Goal: Information Seeking & Learning: Learn about a topic

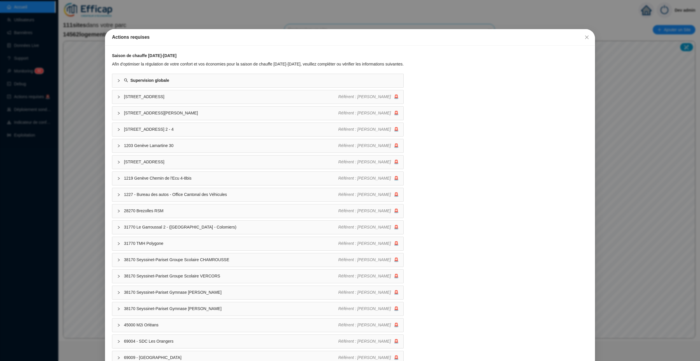
click at [592, 37] on div "Actions requises" at bounding box center [350, 37] width 490 height 17
click at [583, 37] on span "Fermer" at bounding box center [586, 37] width 9 height 5
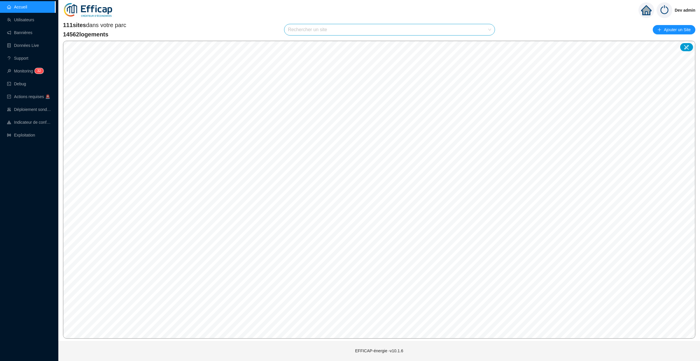
click at [446, 31] on input "search" at bounding box center [387, 29] width 198 height 11
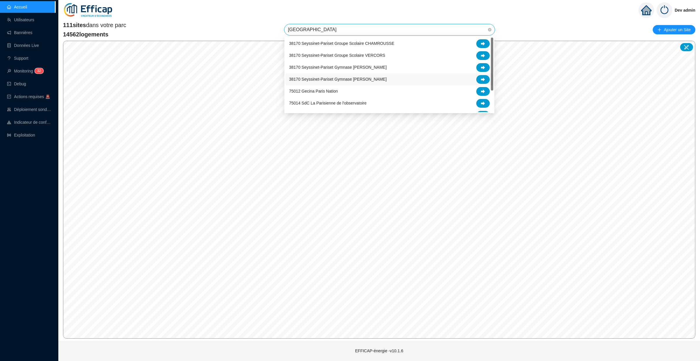
type input "paris"
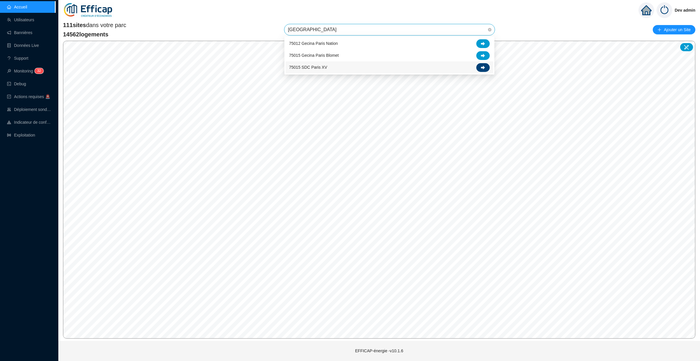
click at [483, 68] on icon at bounding box center [483, 68] width 4 height 4
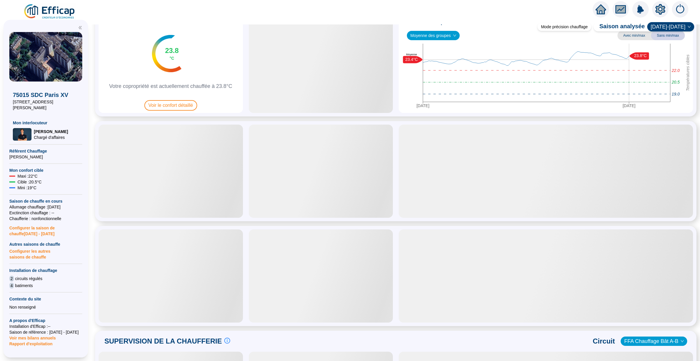
scroll to position [40, 0]
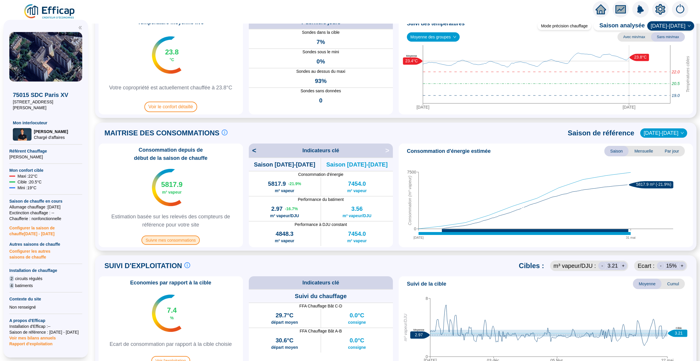
click at [172, 236] on span "Suivre mes consommations" at bounding box center [170, 240] width 58 height 9
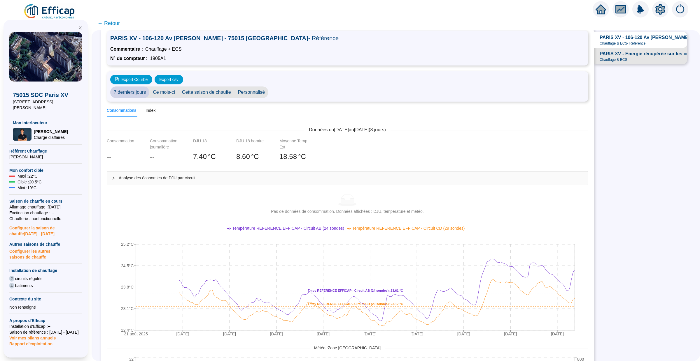
scroll to position [61, 0]
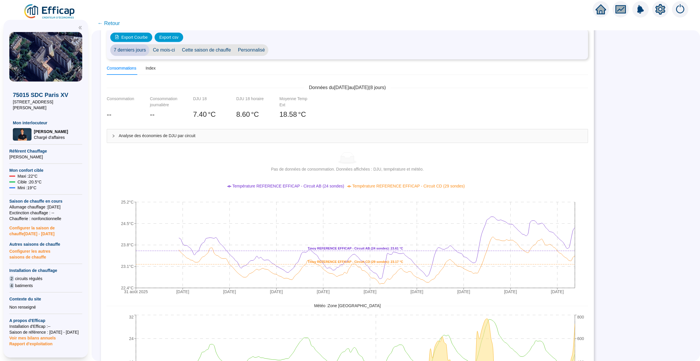
click at [215, 134] on span "Analyse des économies de DJU par circuit" at bounding box center [351, 136] width 464 height 6
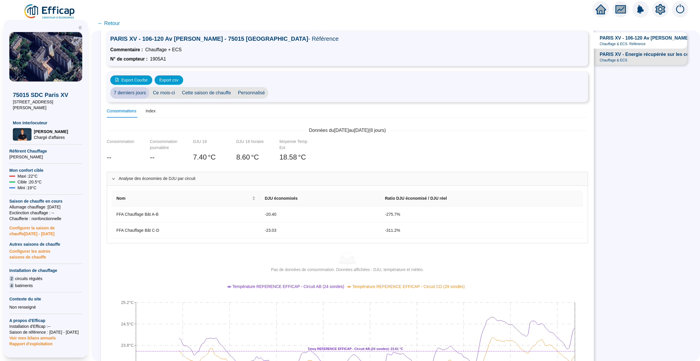
scroll to position [0, 0]
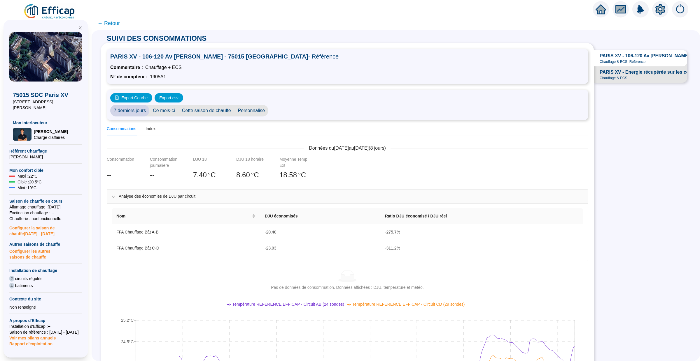
click at [165, 110] on span "Ce mois-ci" at bounding box center [163, 111] width 29 height 12
click at [205, 109] on span "Cette saison de chauffe" at bounding box center [206, 111] width 56 height 12
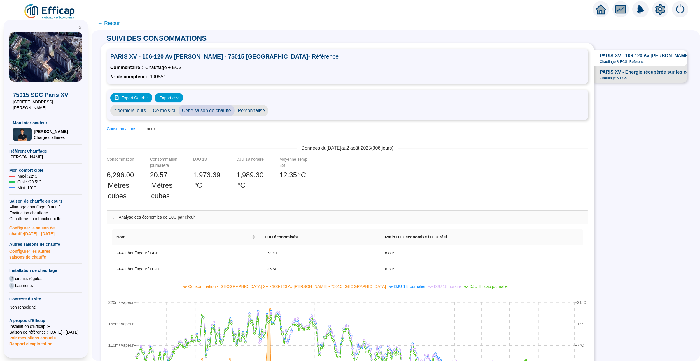
click at [622, 76] on span "Chauffage & ECS" at bounding box center [613, 78] width 28 height 5
